Goal: Information Seeking & Learning: Learn about a topic

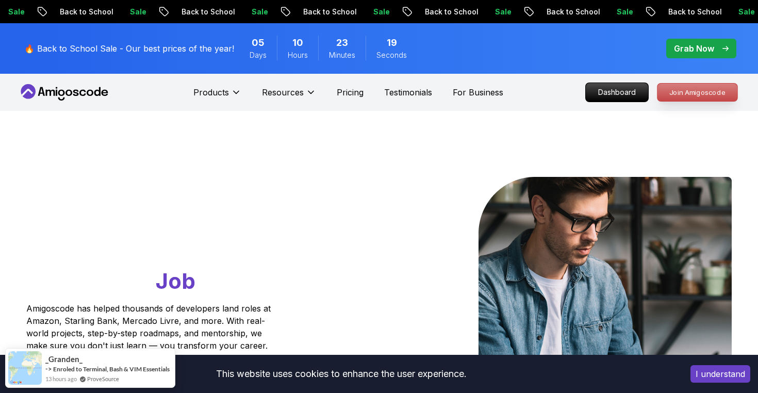
click at [660, 89] on p "Join Amigoscode" at bounding box center [697, 93] width 80 height 18
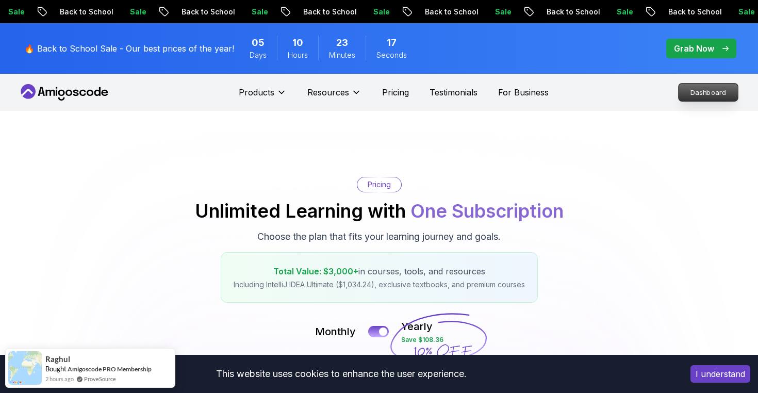
click at [694, 92] on p "Dashboard" at bounding box center [708, 93] width 59 height 18
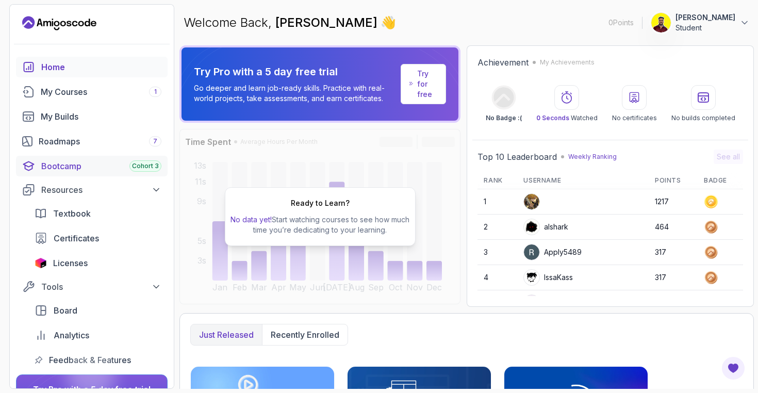
click at [83, 161] on div "Bootcamp Cohort 3" at bounding box center [101, 166] width 120 height 12
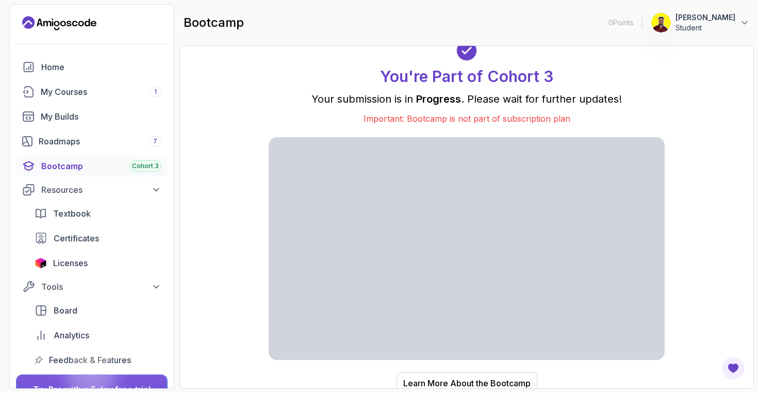
scroll to position [6, 0]
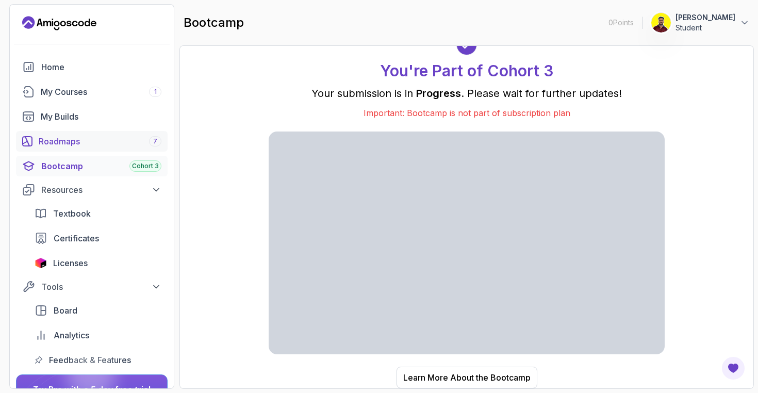
click at [90, 141] on div "Roadmaps 7" at bounding box center [100, 141] width 123 height 12
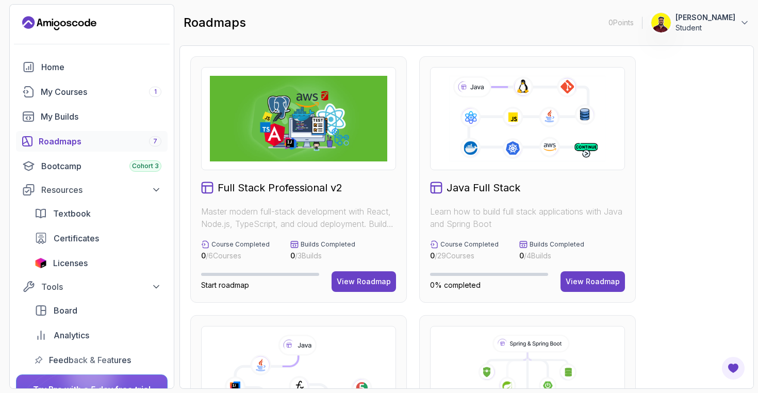
scroll to position [79, 0]
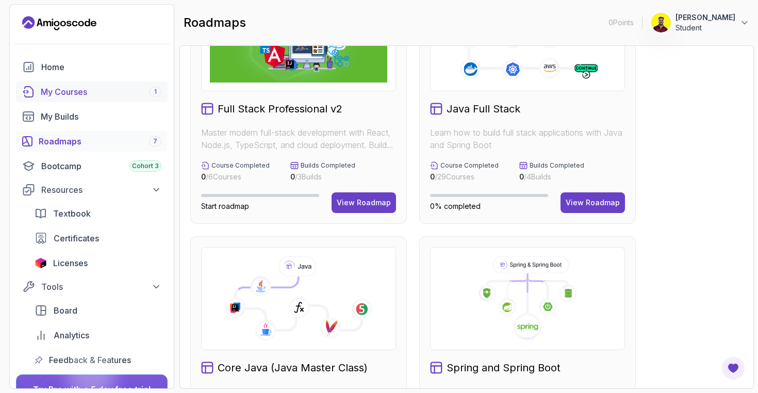
click at [76, 93] on div "My Courses 1" at bounding box center [101, 92] width 121 height 12
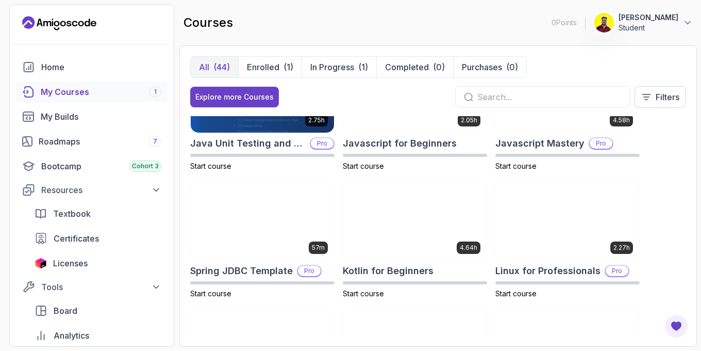
scroll to position [1086, 0]
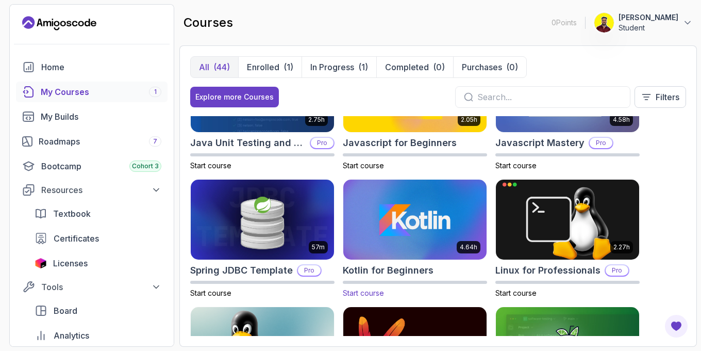
click at [402, 208] on img at bounding box center [415, 219] width 151 height 84
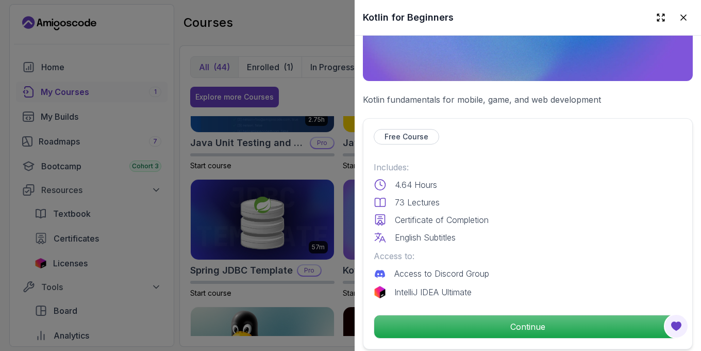
scroll to position [194, 0]
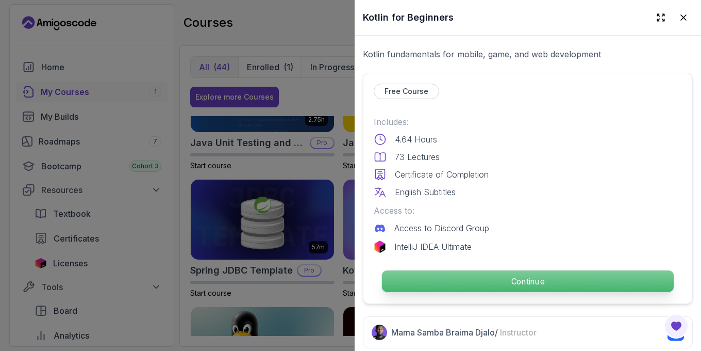
click at [459, 277] on p "Continue" at bounding box center [528, 281] width 292 height 22
click at [485, 283] on p "Continue" at bounding box center [528, 281] width 292 height 22
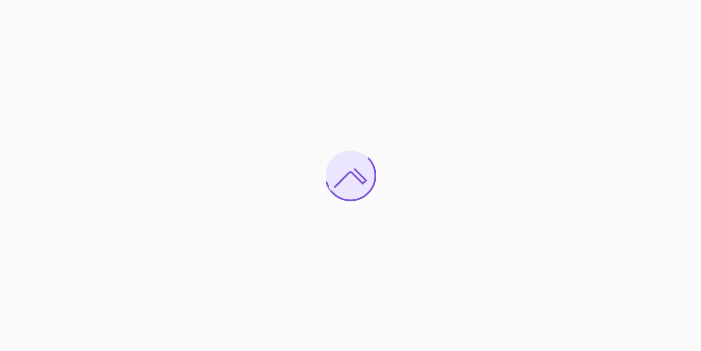
click at [151, 104] on div at bounding box center [350, 175] width 701 height 351
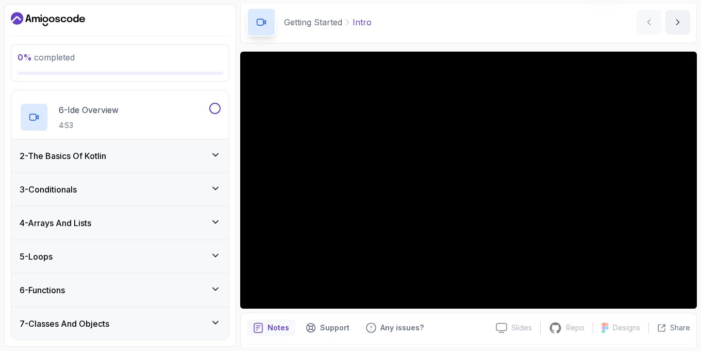
scroll to position [74, 0]
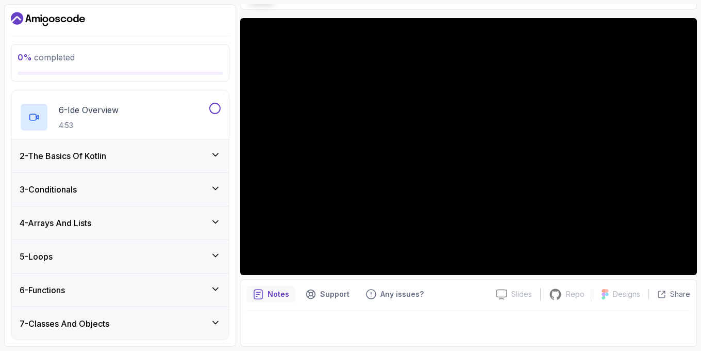
click at [117, 323] on div "7 - Classes And Objects" at bounding box center [120, 323] width 201 height 12
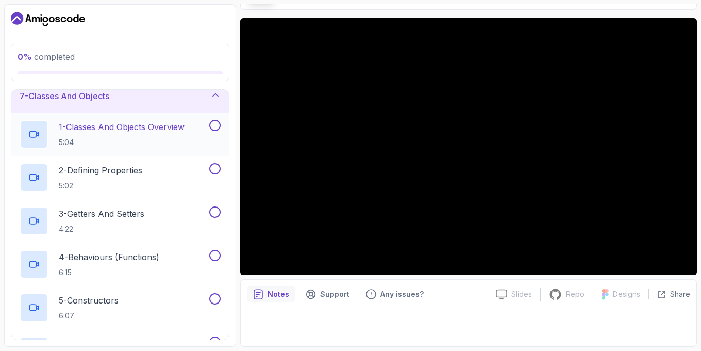
scroll to position [143, 0]
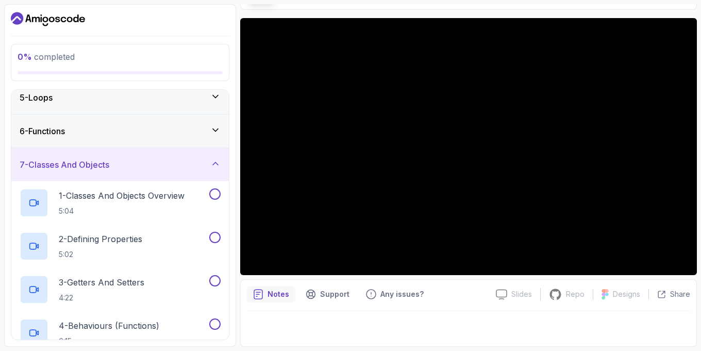
click at [147, 161] on div "7 - Classes And Objects" at bounding box center [120, 164] width 201 height 12
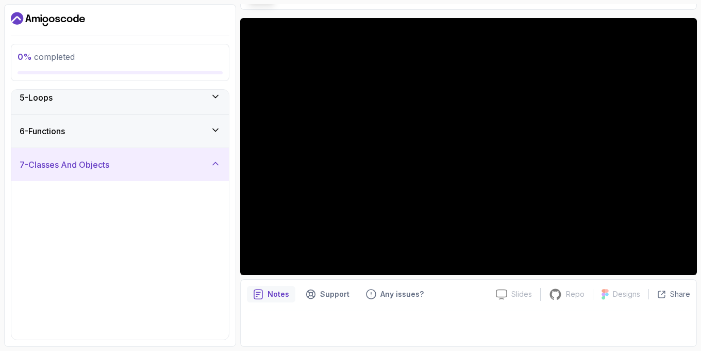
scroll to position [0, 0]
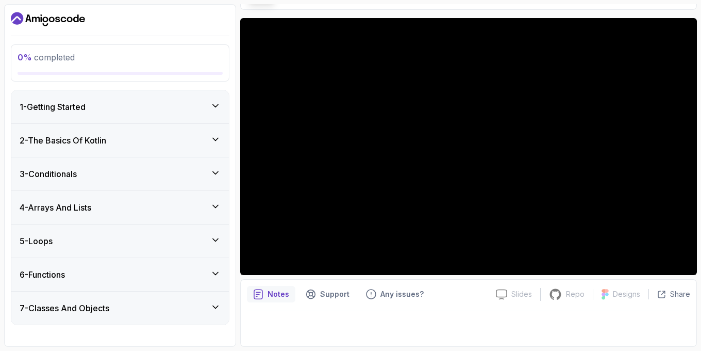
click at [43, 15] on icon "Dashboard" at bounding box center [48, 19] width 74 height 17
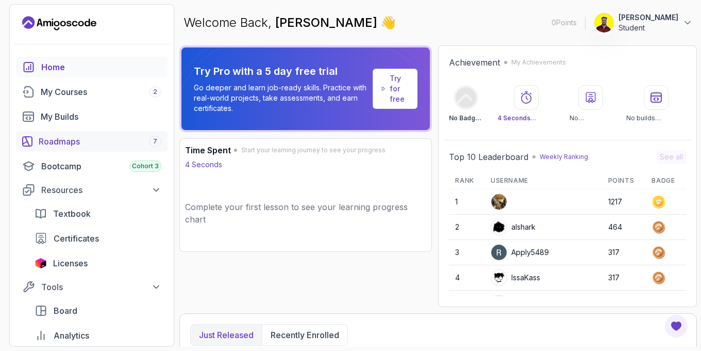
click at [61, 134] on link "Roadmaps 7" at bounding box center [92, 141] width 152 height 21
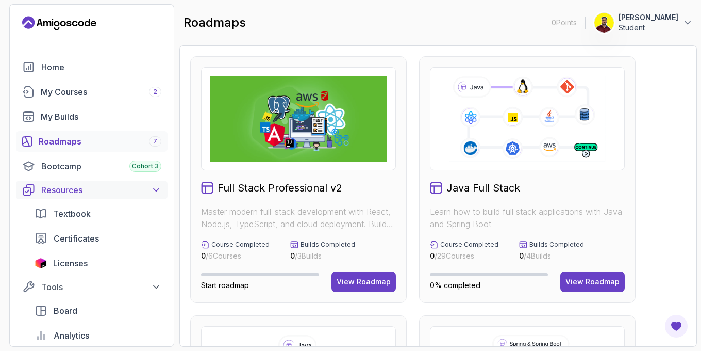
click at [63, 191] on div "Resources" at bounding box center [101, 190] width 120 height 12
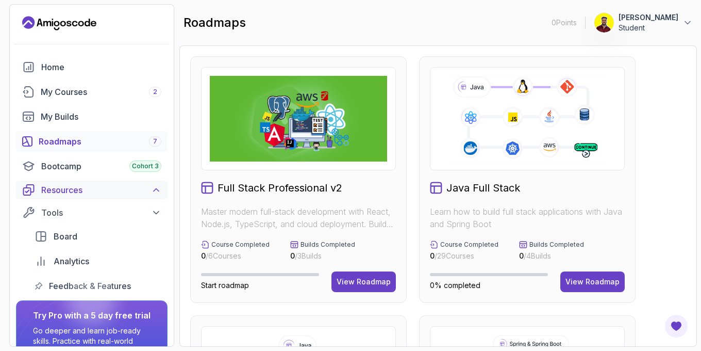
click at [63, 191] on div "Resources" at bounding box center [101, 190] width 120 height 12
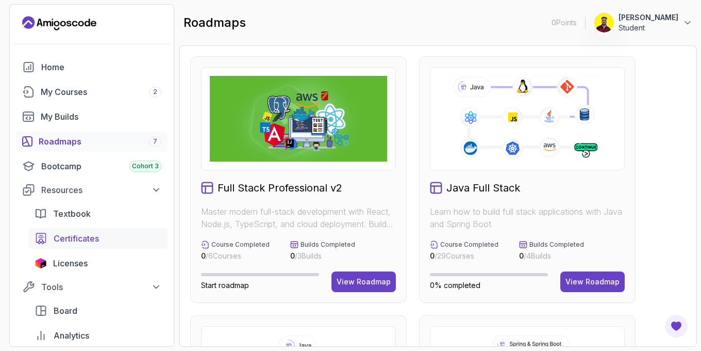
click at [69, 238] on span "Certificates" at bounding box center [76, 238] width 45 height 12
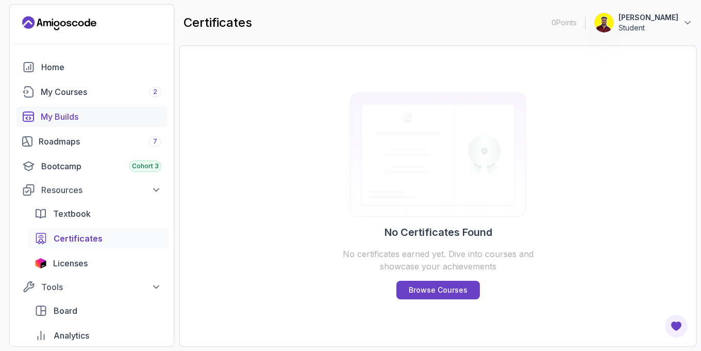
click at [51, 114] on div "My Builds" at bounding box center [101, 116] width 121 height 12
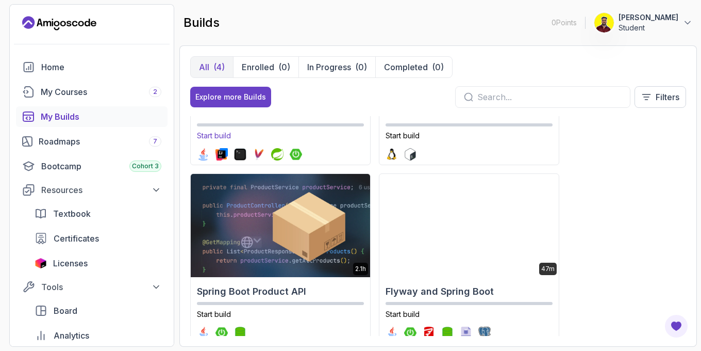
scroll to position [141, 0]
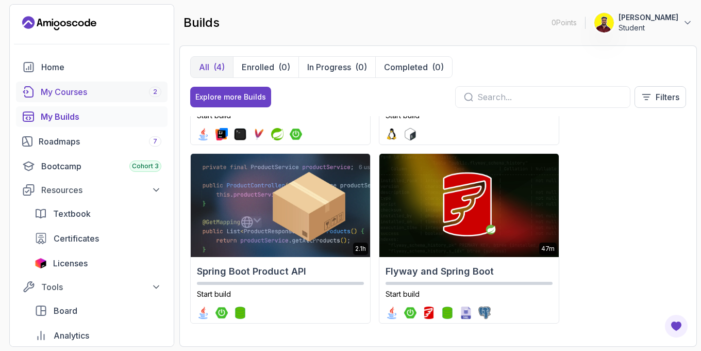
click at [86, 88] on div "My Courses 2" at bounding box center [101, 92] width 121 height 12
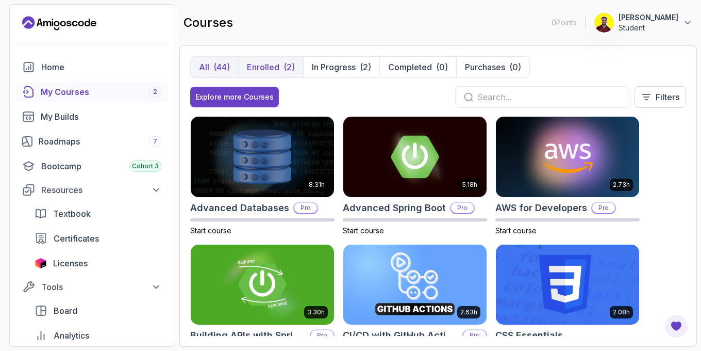
click at [278, 68] on p "Enrolled" at bounding box center [263, 67] width 32 height 12
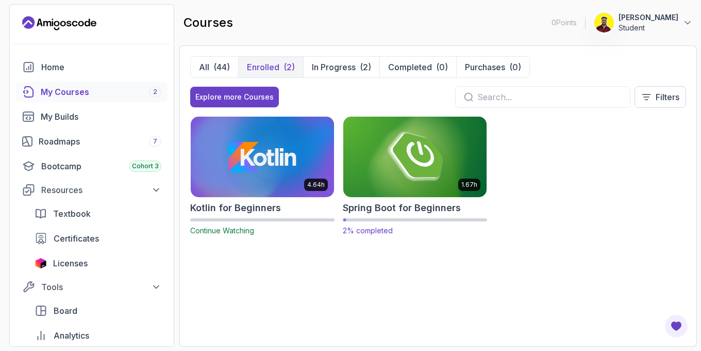
click at [373, 211] on h2 "Spring Boot for Beginners" at bounding box center [402, 208] width 118 height 14
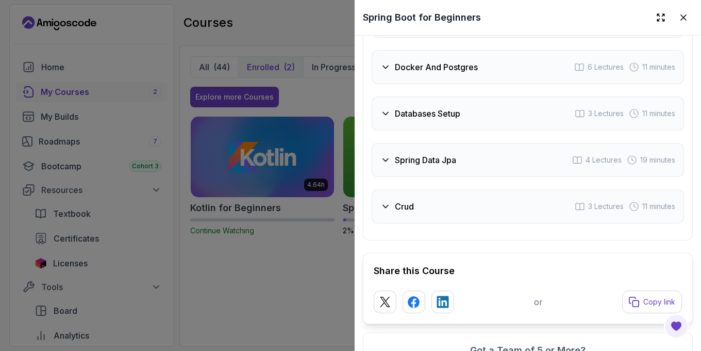
scroll to position [1868, 0]
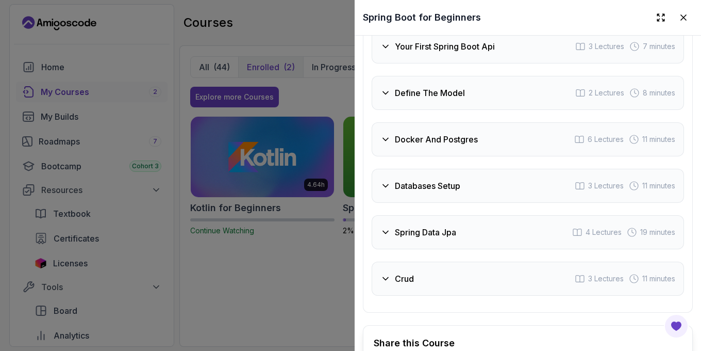
click at [422, 297] on div "Course Curriculum 12 Sections 42 Lectures 1.67 hours of content Intro 2 Lecture…" at bounding box center [528, 41] width 330 height 542
click at [419, 288] on div "Crud 3 Lectures 11 minutes" at bounding box center [528, 278] width 312 height 34
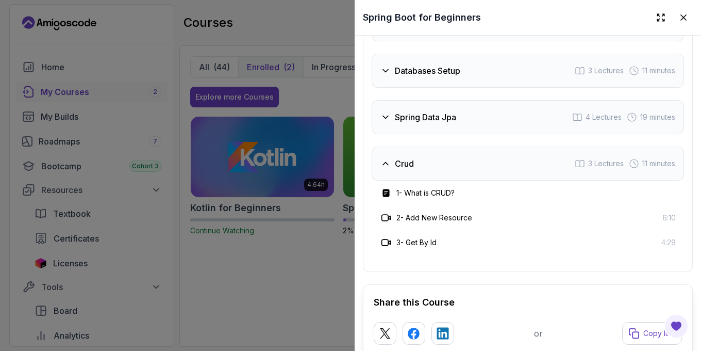
scroll to position [1921, 0]
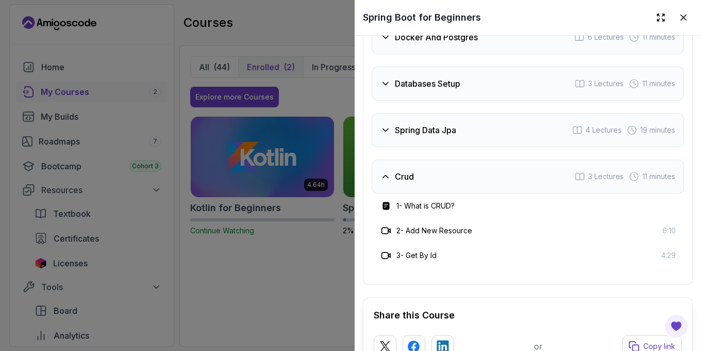
click at [413, 174] on h3 "Crud" at bounding box center [404, 176] width 19 height 12
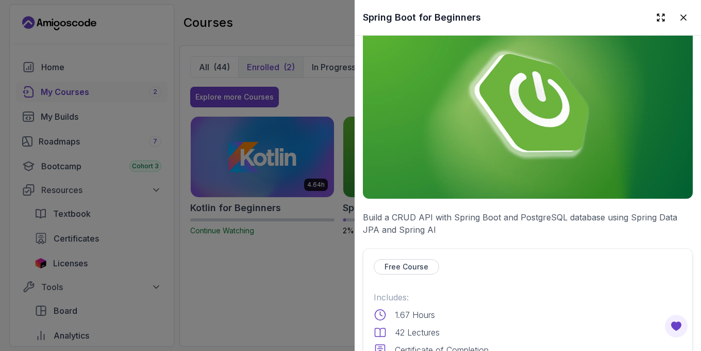
scroll to position [31, 0]
click at [72, 157] on div at bounding box center [350, 175] width 701 height 351
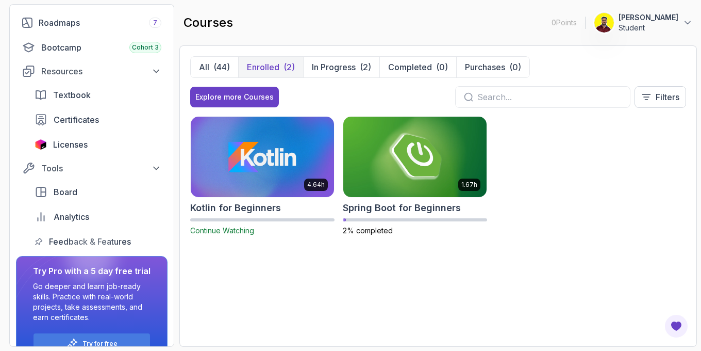
scroll to position [0, 0]
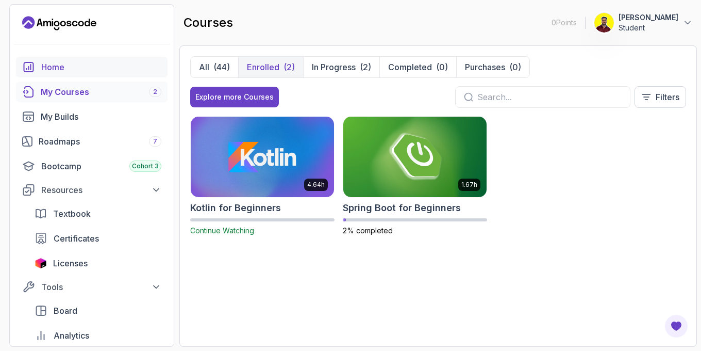
click at [58, 64] on div "Home" at bounding box center [101, 67] width 120 height 12
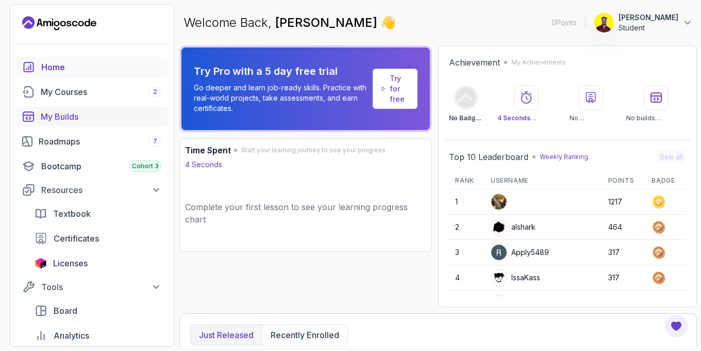
click at [60, 115] on div "My Builds" at bounding box center [101, 116] width 121 height 12
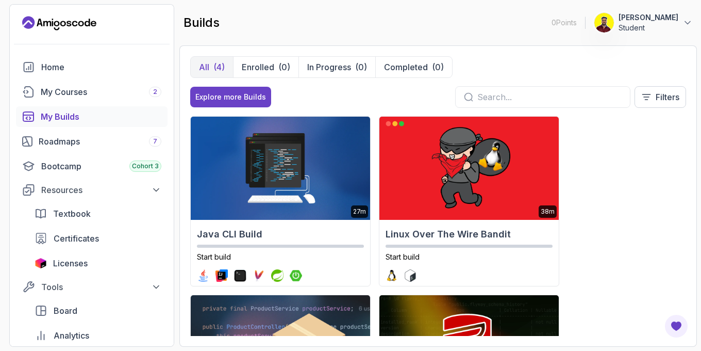
click at [544, 87] on div at bounding box center [542, 97] width 175 height 22
click at [545, 96] on input "text" at bounding box center [549, 97] width 144 height 12
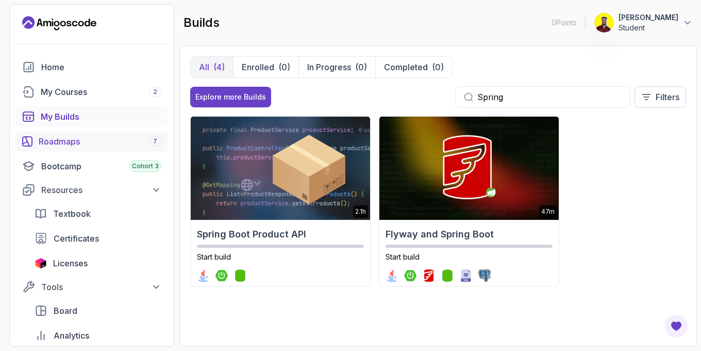
type input "Spring"
click at [65, 141] on div "Roadmaps 7" at bounding box center [100, 141] width 123 height 12
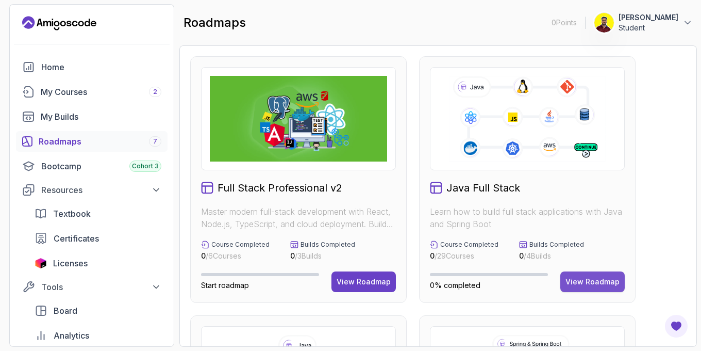
click at [596, 285] on div "View Roadmap" at bounding box center [593, 281] width 54 height 10
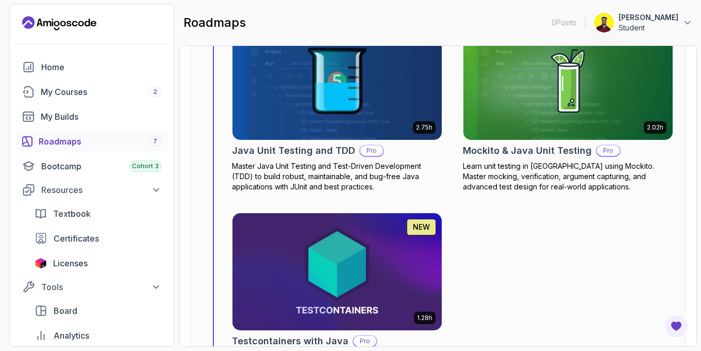
scroll to position [5982, 0]
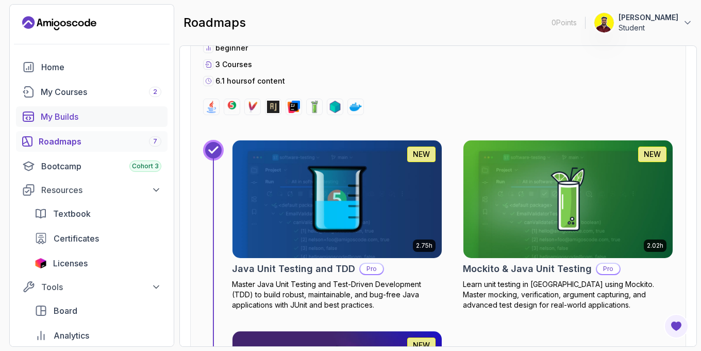
click at [68, 124] on link "My Builds" at bounding box center [92, 116] width 152 height 21
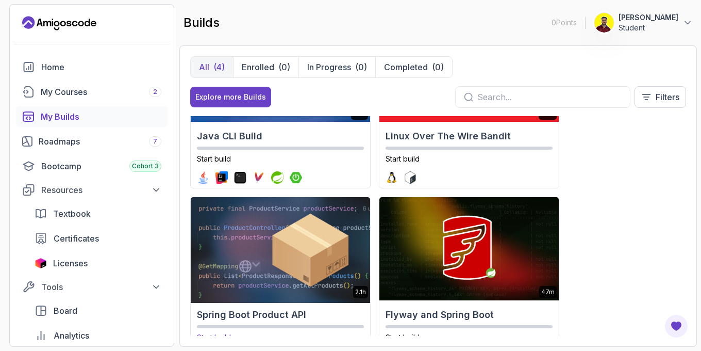
scroll to position [141, 0]
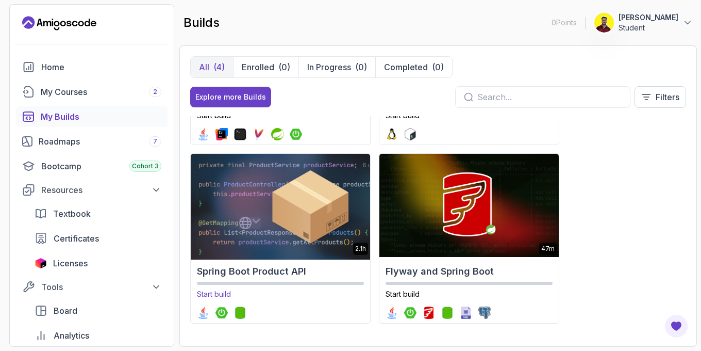
click at [251, 209] on img at bounding box center [280, 205] width 188 height 108
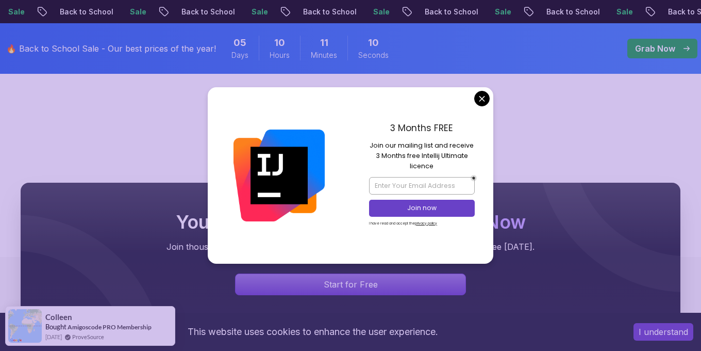
scroll to position [171, 0]
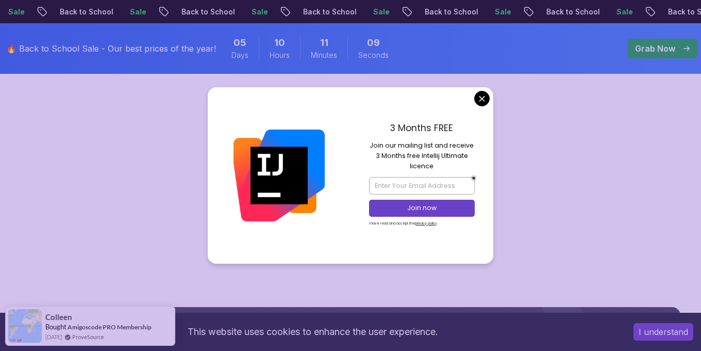
click at [489, 98] on body "Sale Back to School Sale Back to School Sale Back to School Sale Back to School…" at bounding box center [350, 311] width 701 height 964
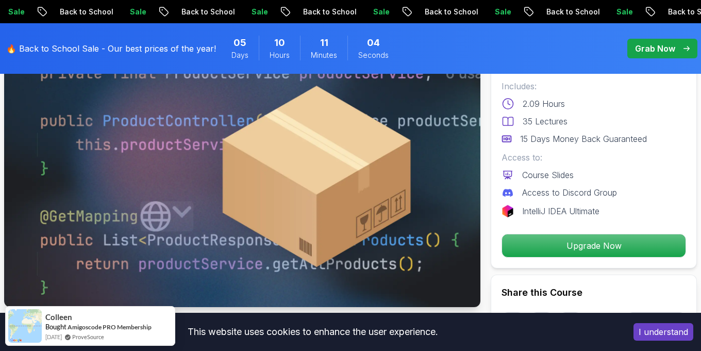
scroll to position [0, 0]
